Goal: Task Accomplishment & Management: Use online tool/utility

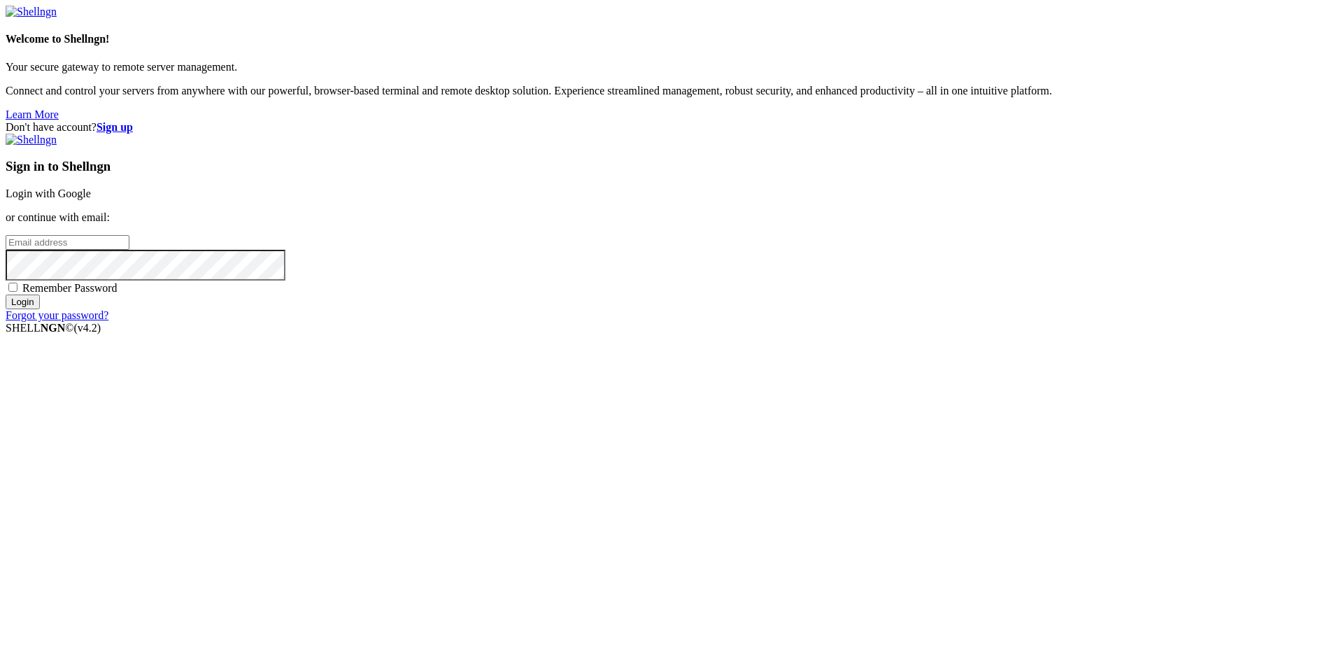
type input "[PERSON_NAME][EMAIL_ADDRESS][DOMAIN_NAME]"
click at [40, 309] on input "Login" at bounding box center [23, 301] width 34 height 15
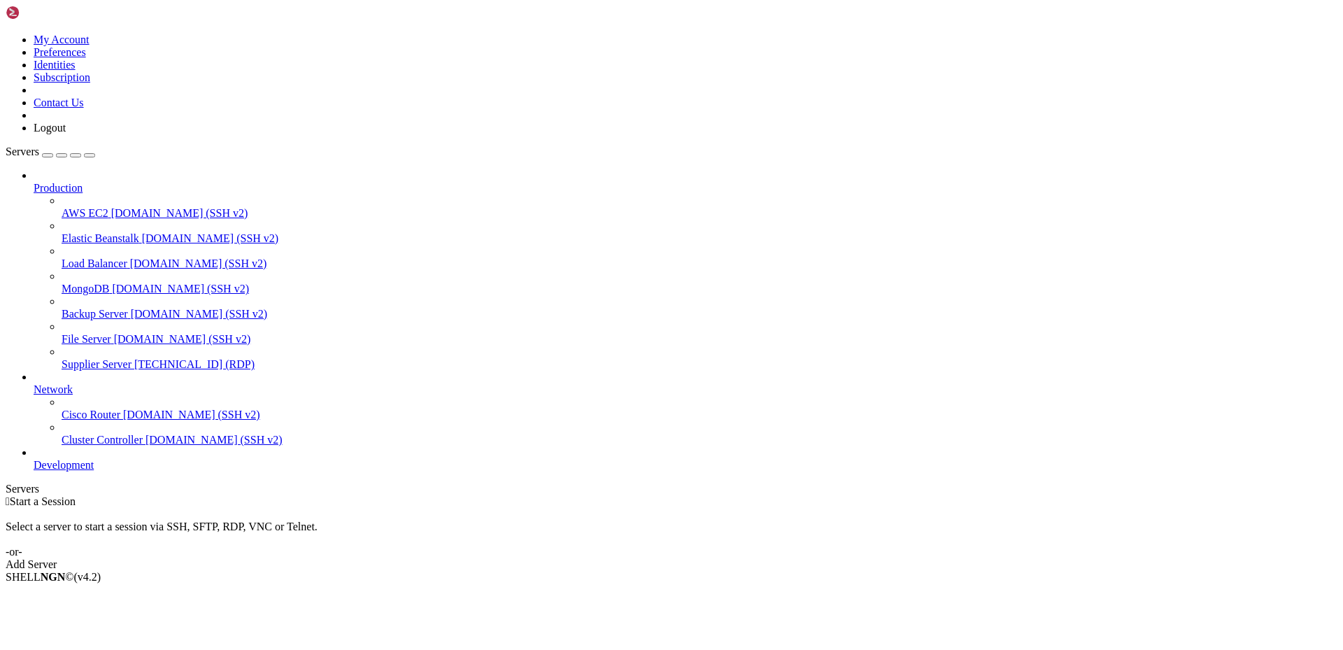
click at [85, 358] on span "Supplier Server" at bounding box center [97, 364] width 70 height 12
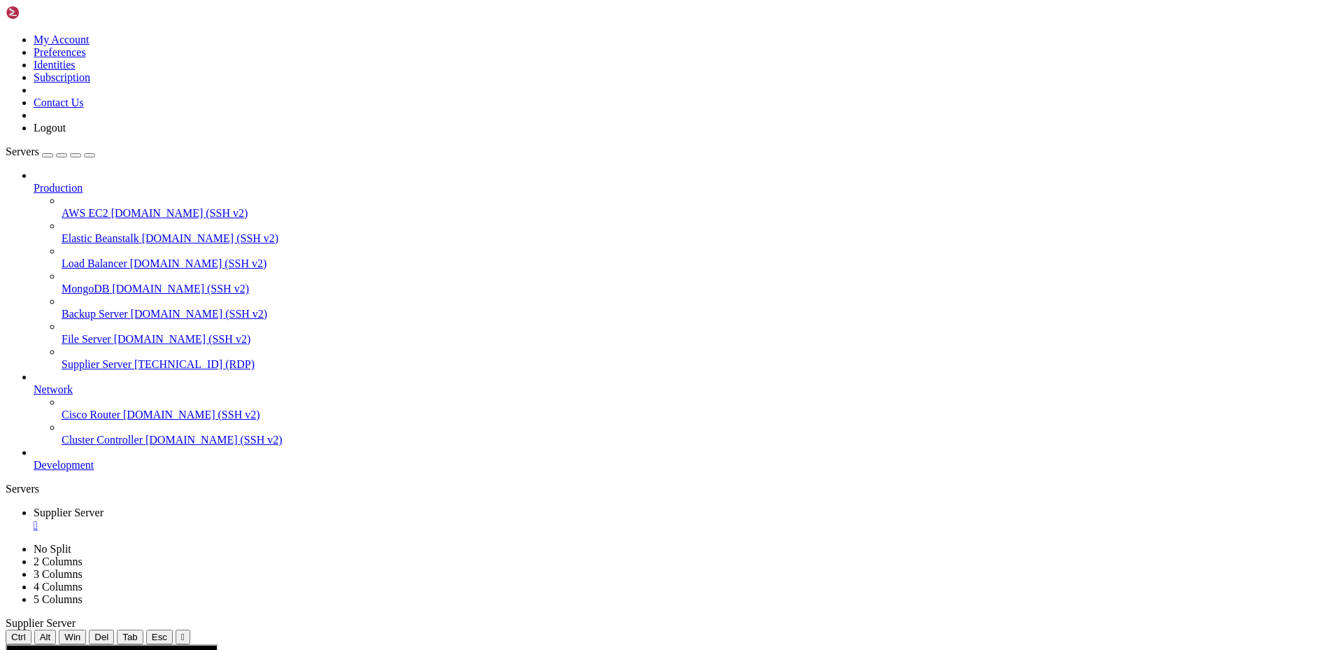
drag, startPoint x: 1007, startPoint y: 773, endPoint x: 978, endPoint y: 773, distance: 28.7
drag, startPoint x: 450, startPoint y: 944, endPoint x: 353, endPoint y: 939, distance: 96.6
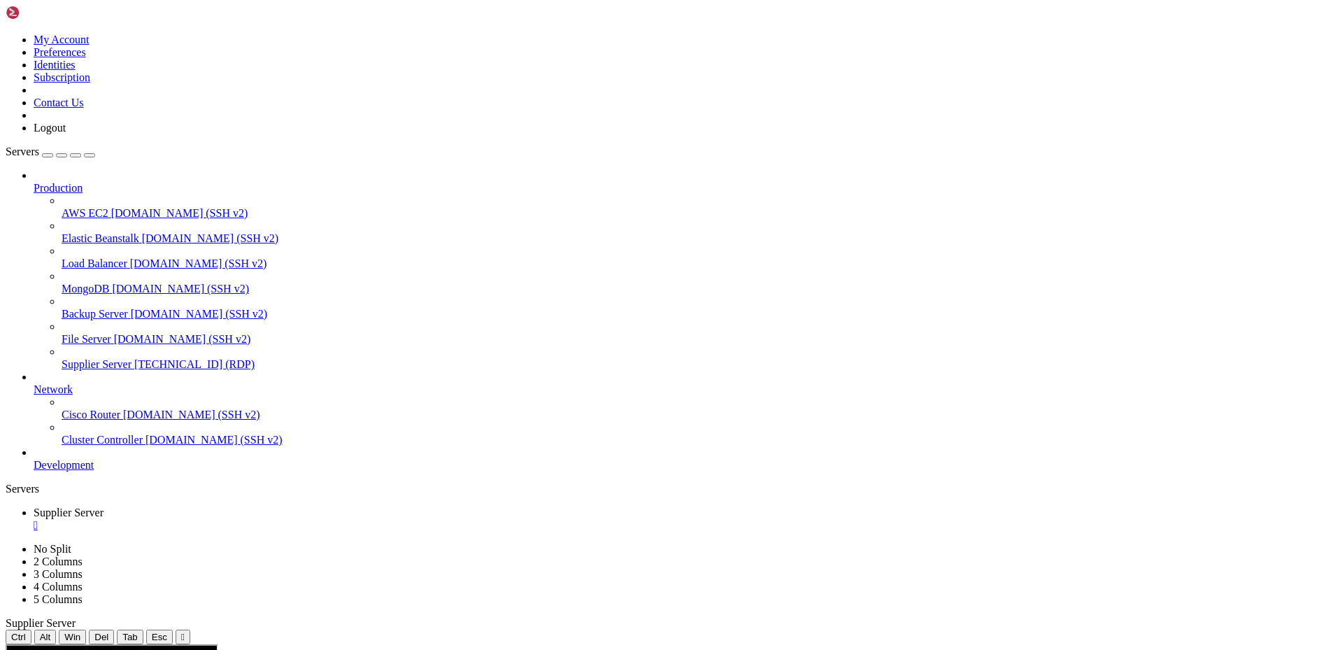
click at [280, 519] on div "" at bounding box center [686, 525] width 1304 height 13
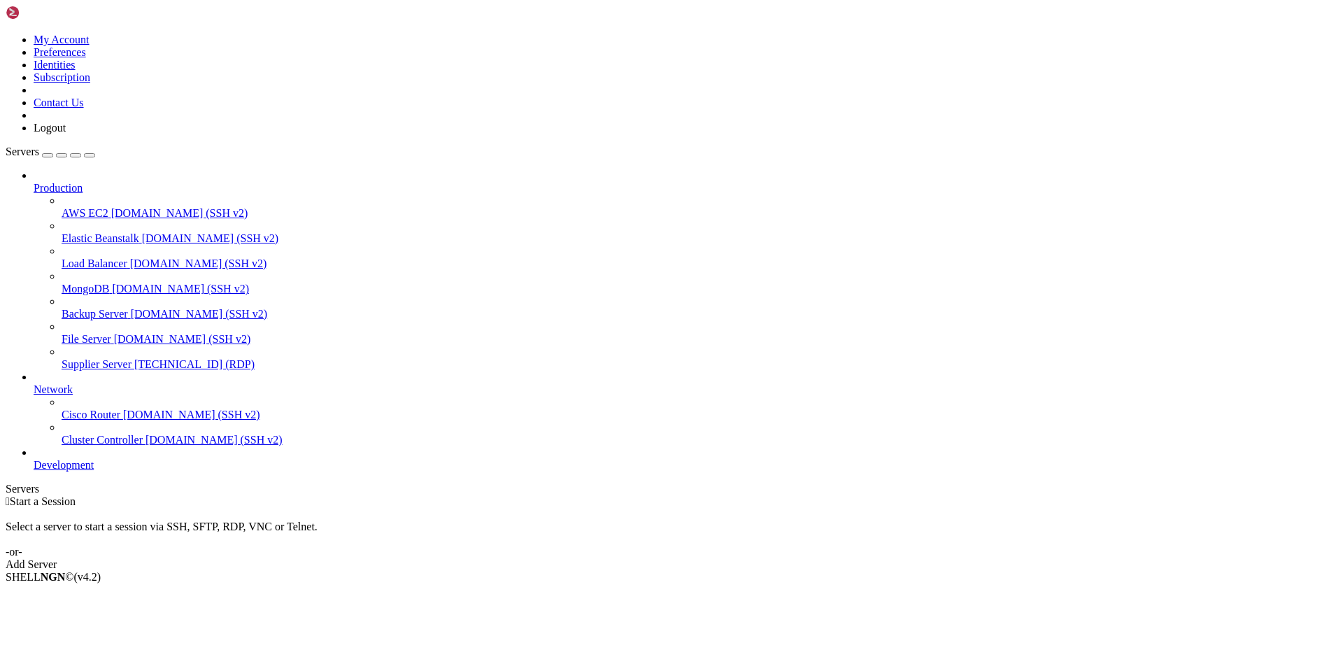
click at [134, 358] on span "[TECHNICAL_ID] (RDP)" at bounding box center [194, 364] width 120 height 12
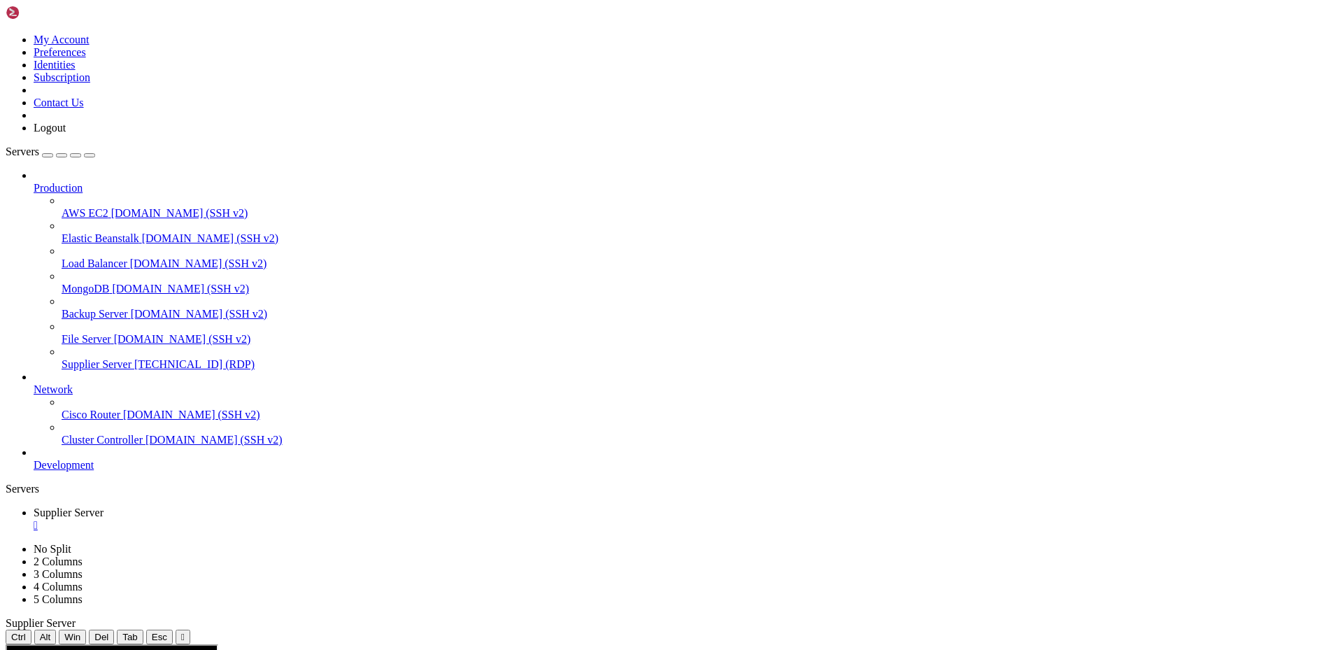
click at [69, 358] on span "Supplier Server" at bounding box center [97, 364] width 70 height 12
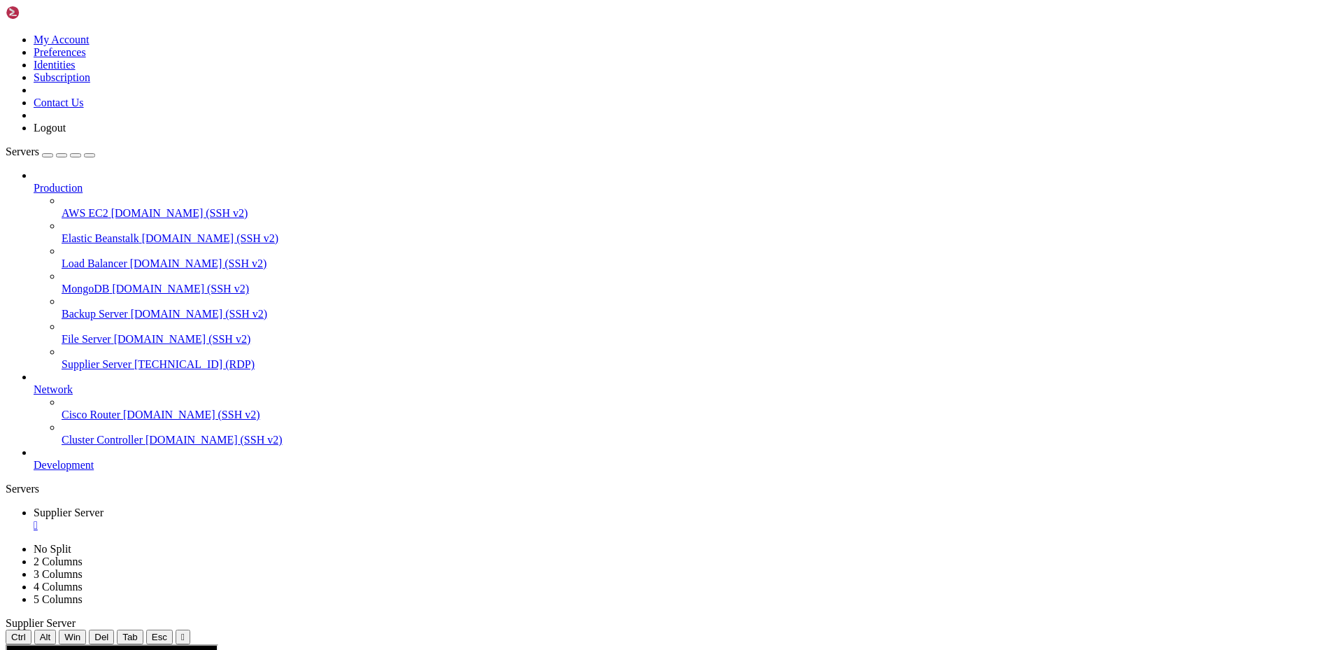
drag, startPoint x: 457, startPoint y: 1014, endPoint x: 353, endPoint y: 1016, distance: 104.2
click at [279, 519] on div "" at bounding box center [686, 525] width 1304 height 13
